Goal: Navigation & Orientation: Find specific page/section

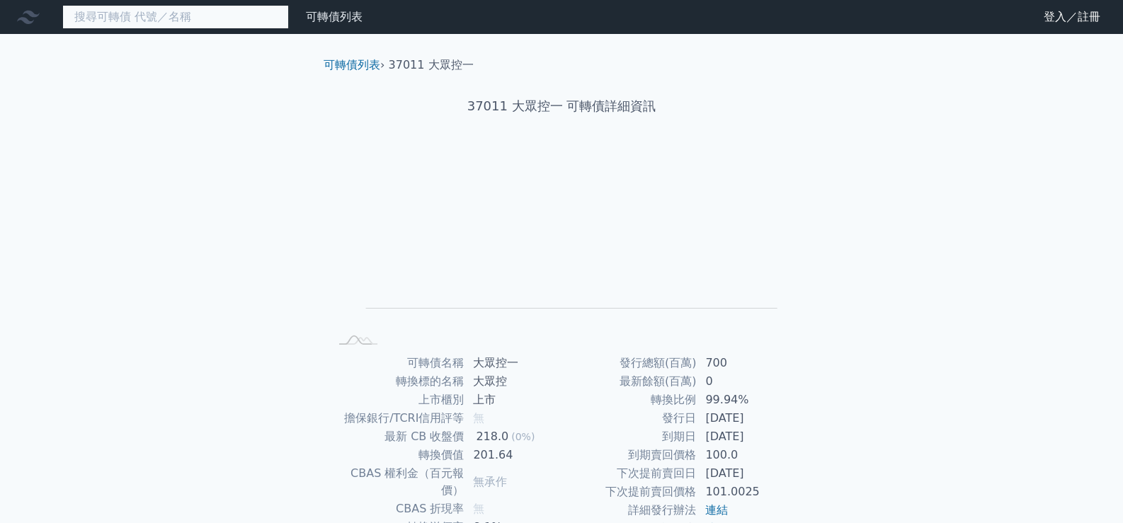
click at [233, 11] on input at bounding box center [175, 17] width 227 height 24
type input "34341"
click at [723, 105] on h1 "37011 大眾控一 可轉債詳細資訊" at bounding box center [561, 106] width 498 height 20
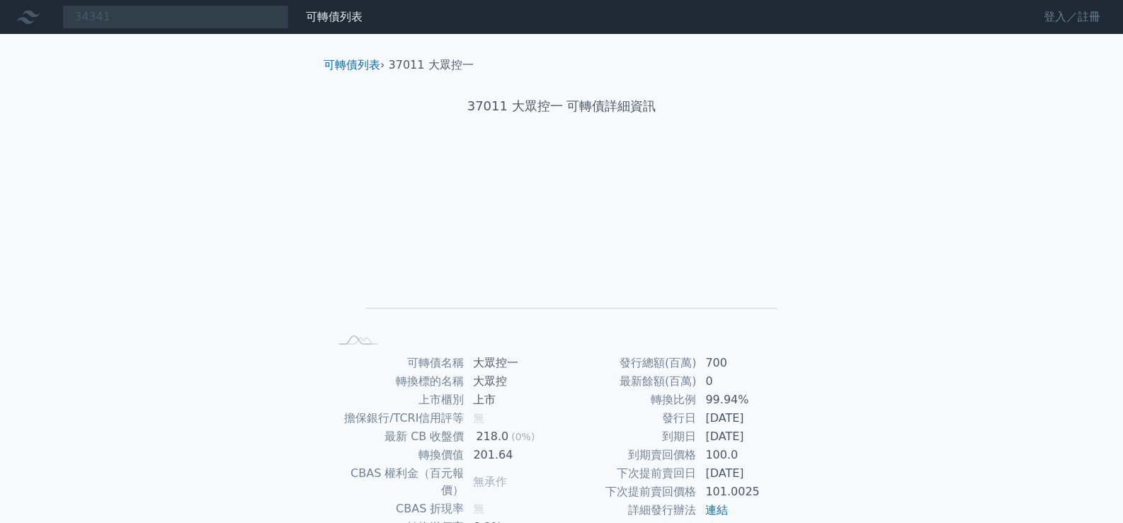
click at [1043, 16] on link "登入／註冊" at bounding box center [1071, 17] width 79 height 23
